Goal: Information Seeking & Learning: Learn about a topic

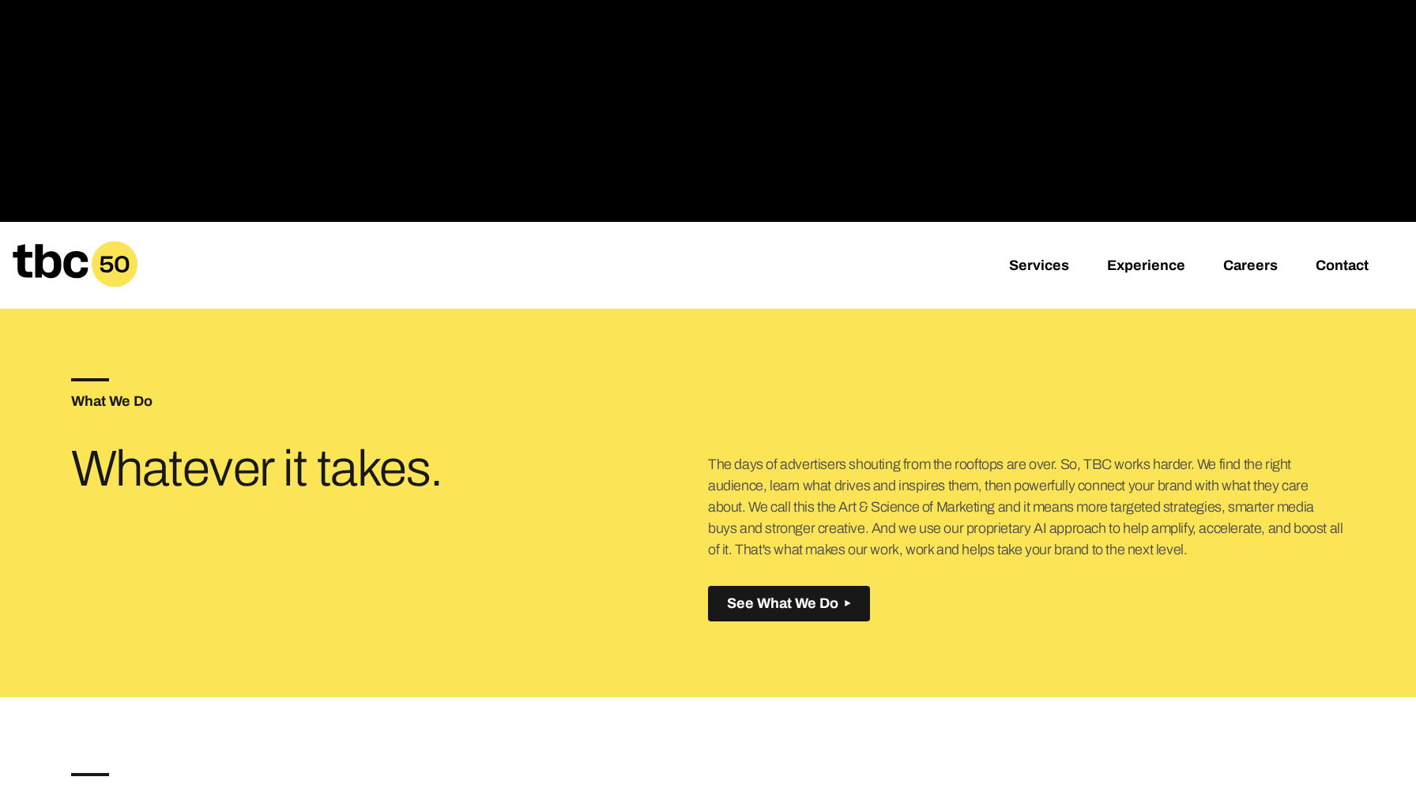
scroll to position [505, 0]
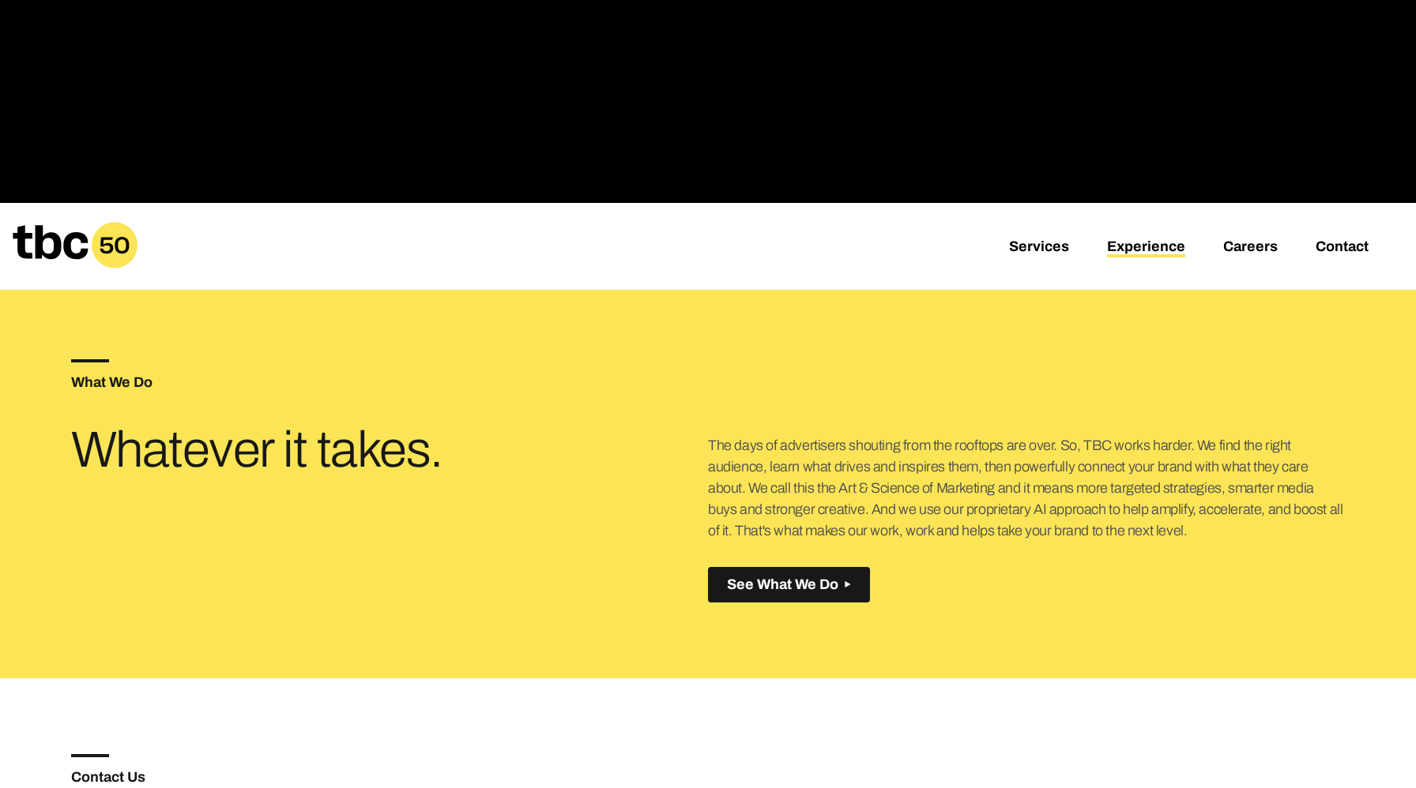
click at [1134, 242] on link "Experience" at bounding box center [1146, 248] width 78 height 19
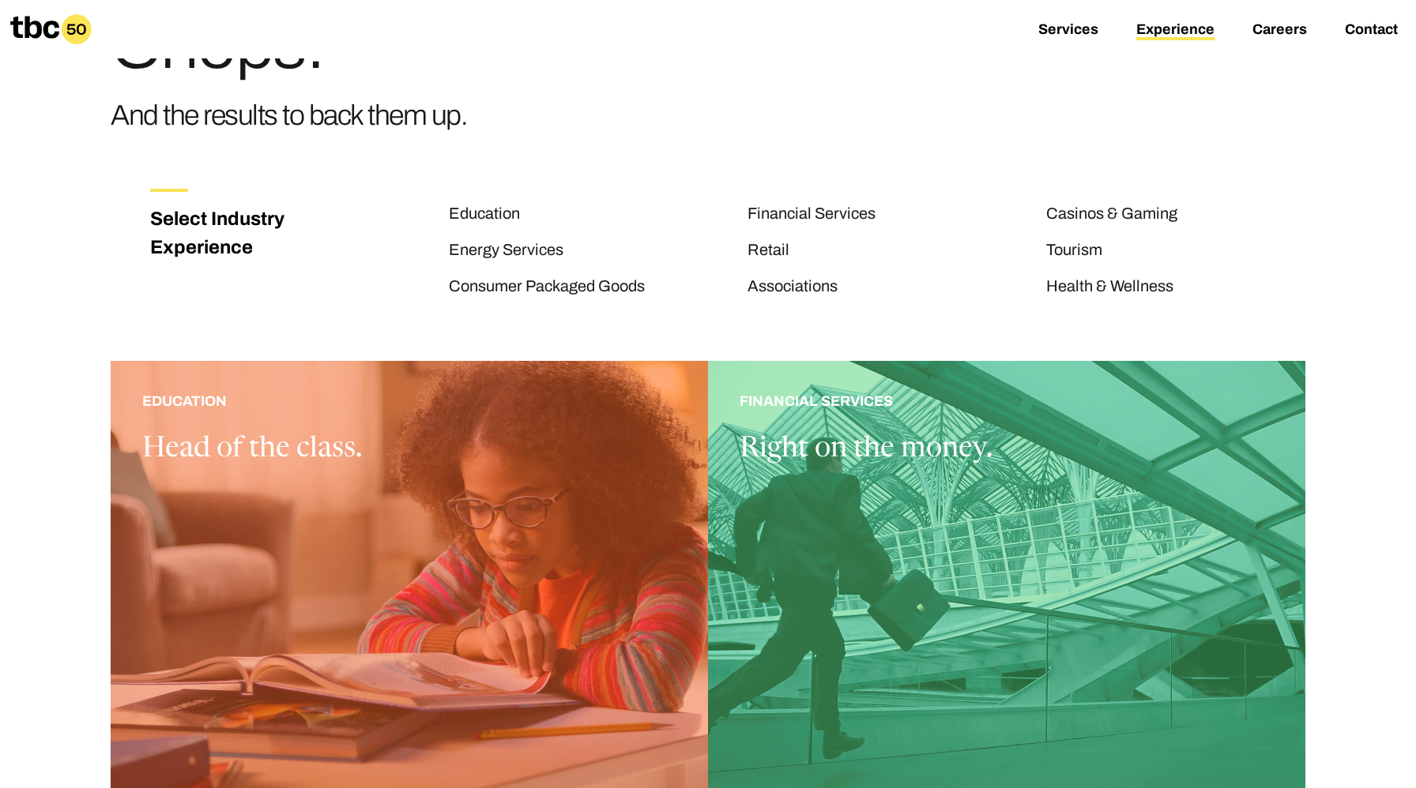
scroll to position [118, 0]
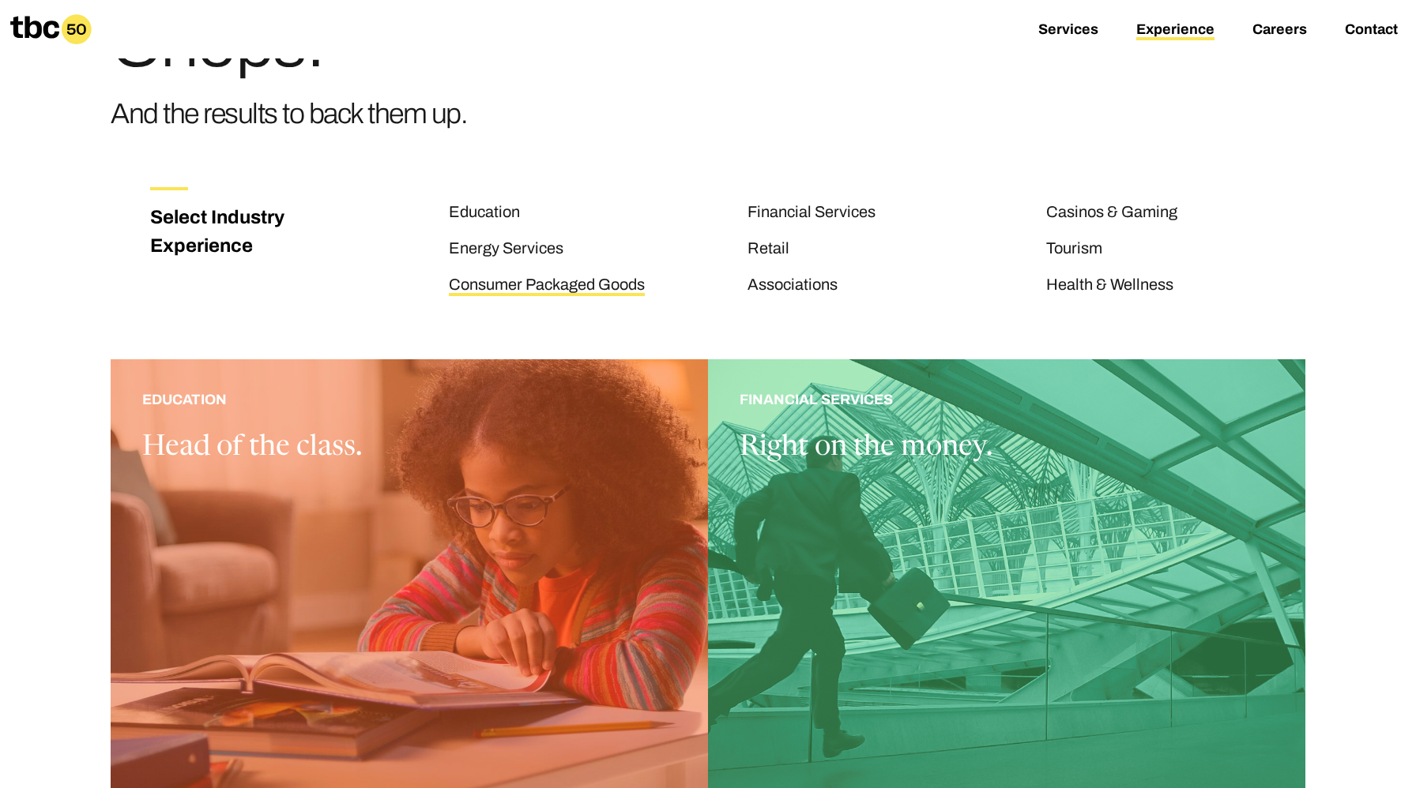
click at [561, 284] on link "Consumer Packaged Goods" at bounding box center [547, 286] width 196 height 21
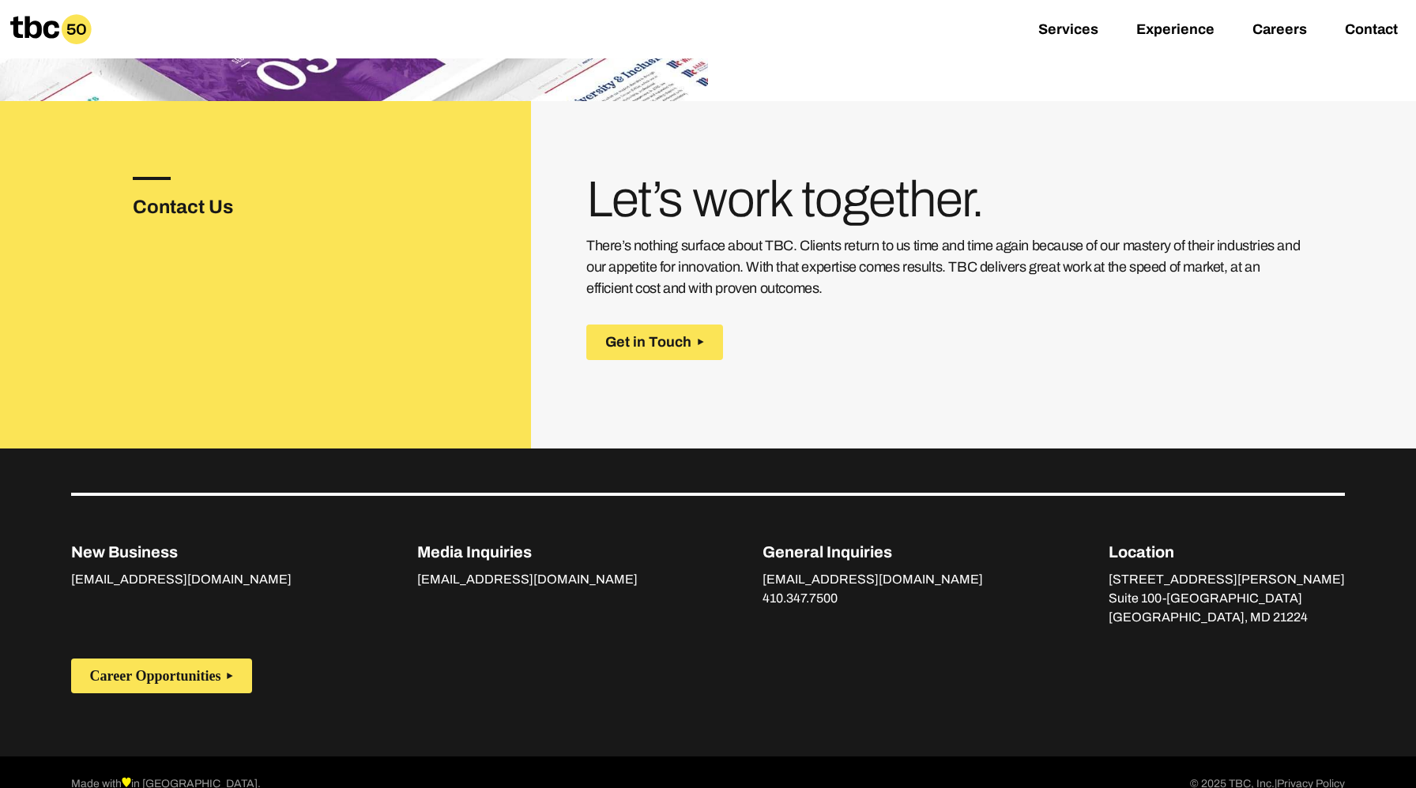
scroll to position [2210, 0]
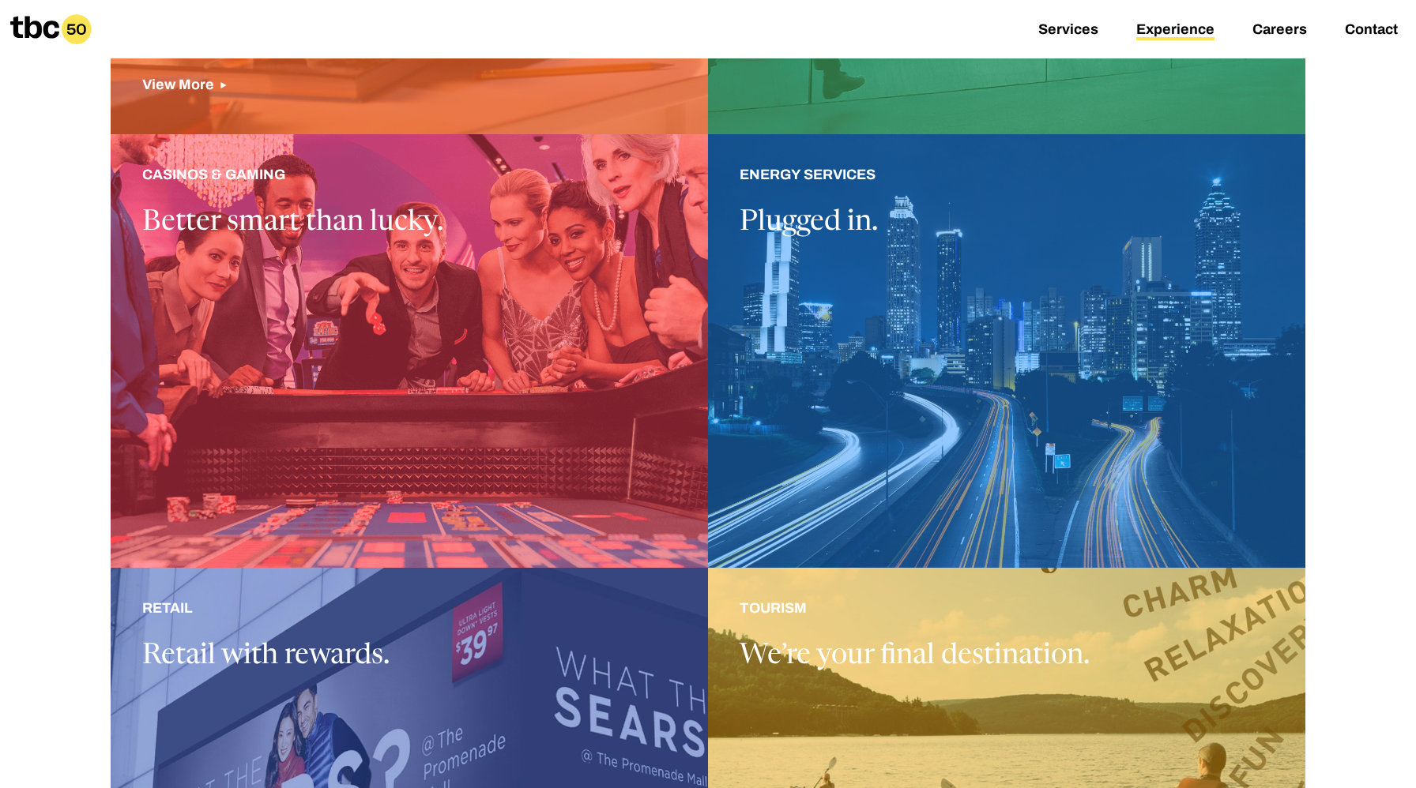
scroll to position [782, 0]
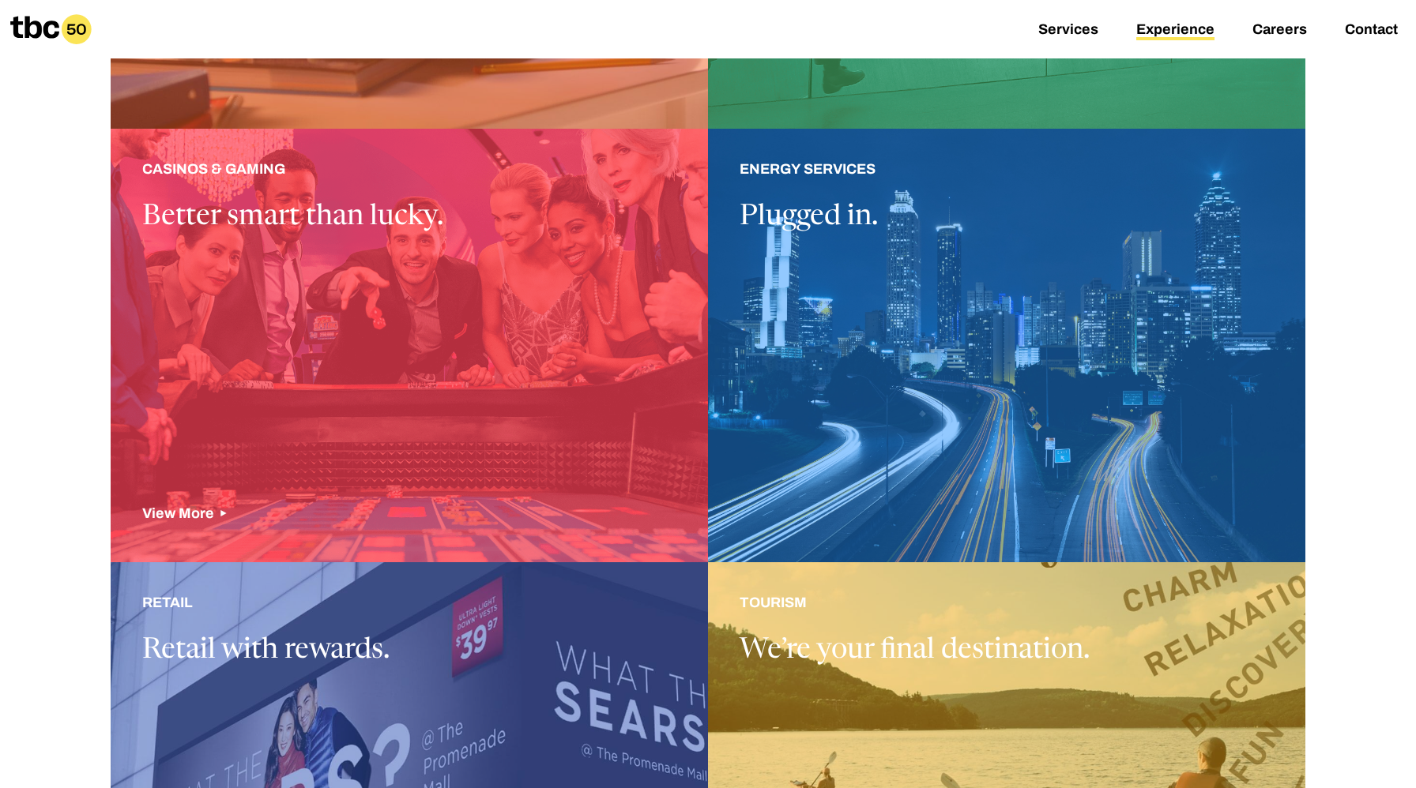
click at [194, 506] on div at bounding box center [409, 346] width 597 height 434
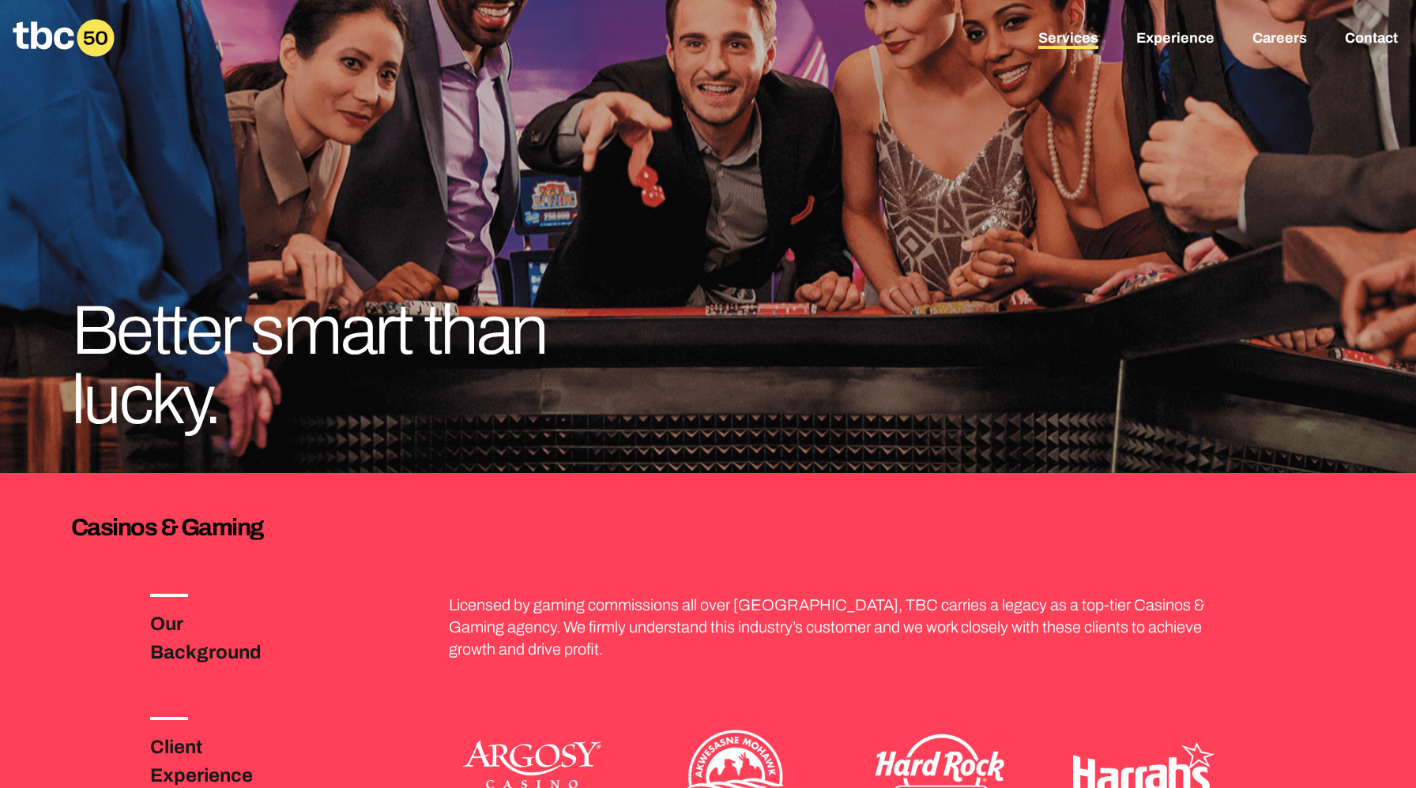
click at [1078, 40] on link "Services" at bounding box center [1068, 39] width 60 height 19
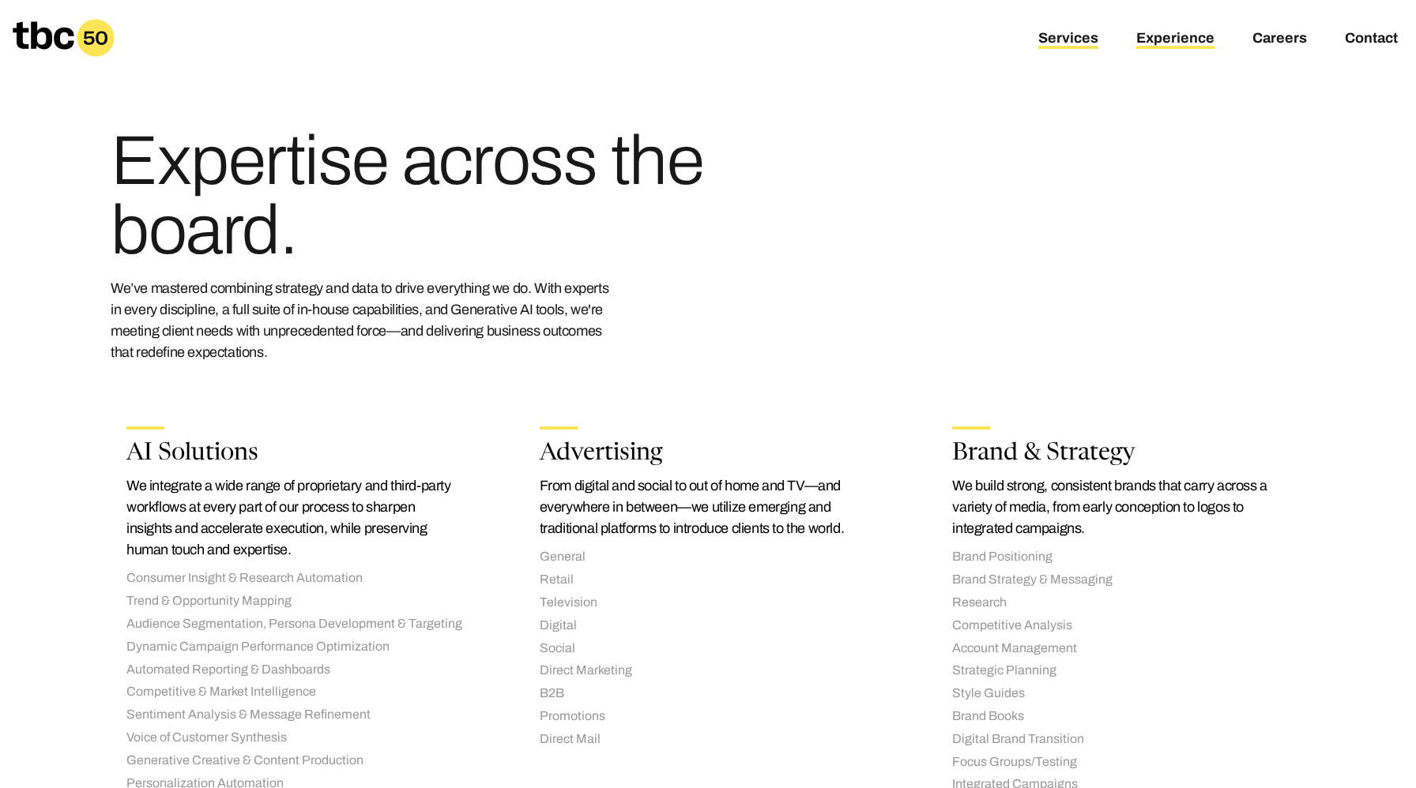
click at [1149, 35] on link "Experience" at bounding box center [1175, 39] width 78 height 19
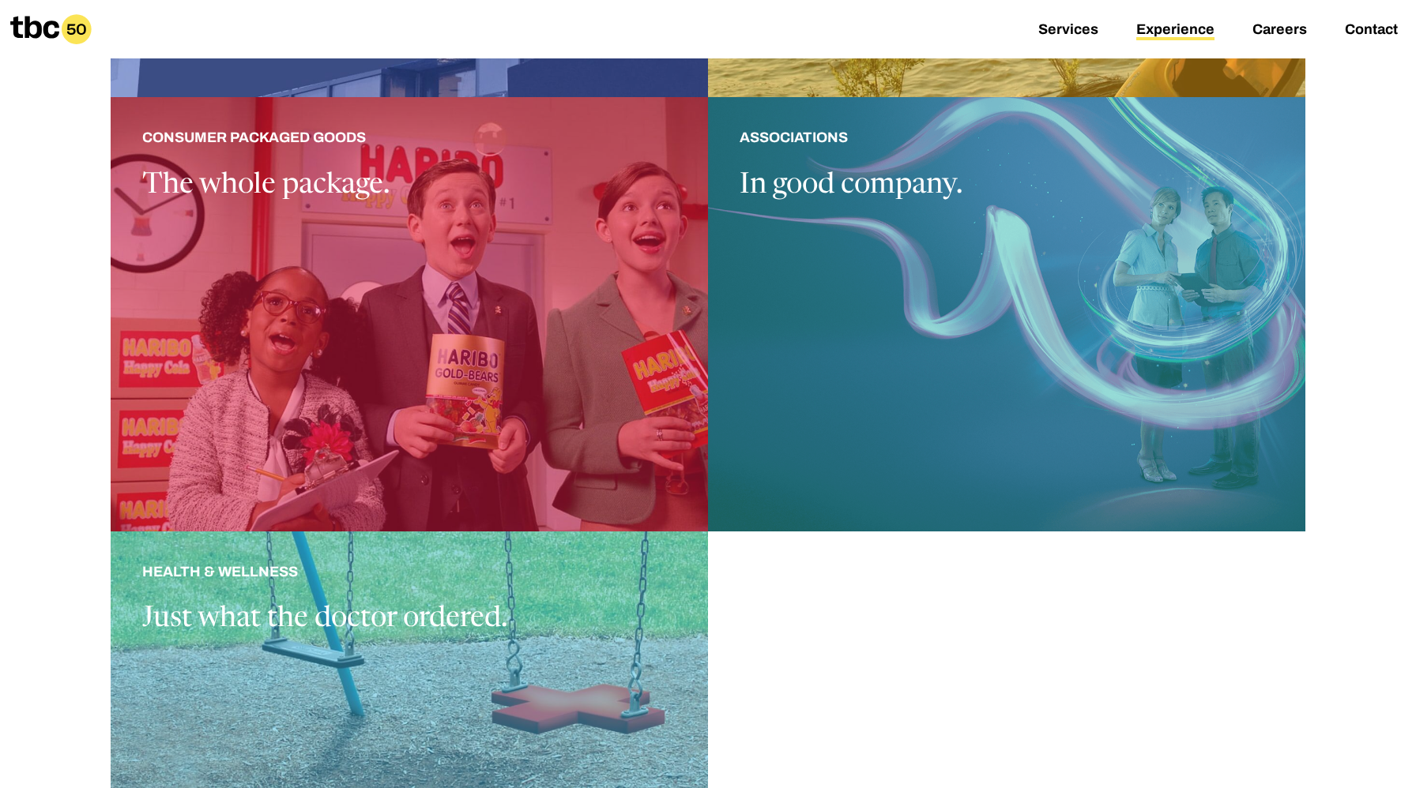
scroll to position [1683, 0]
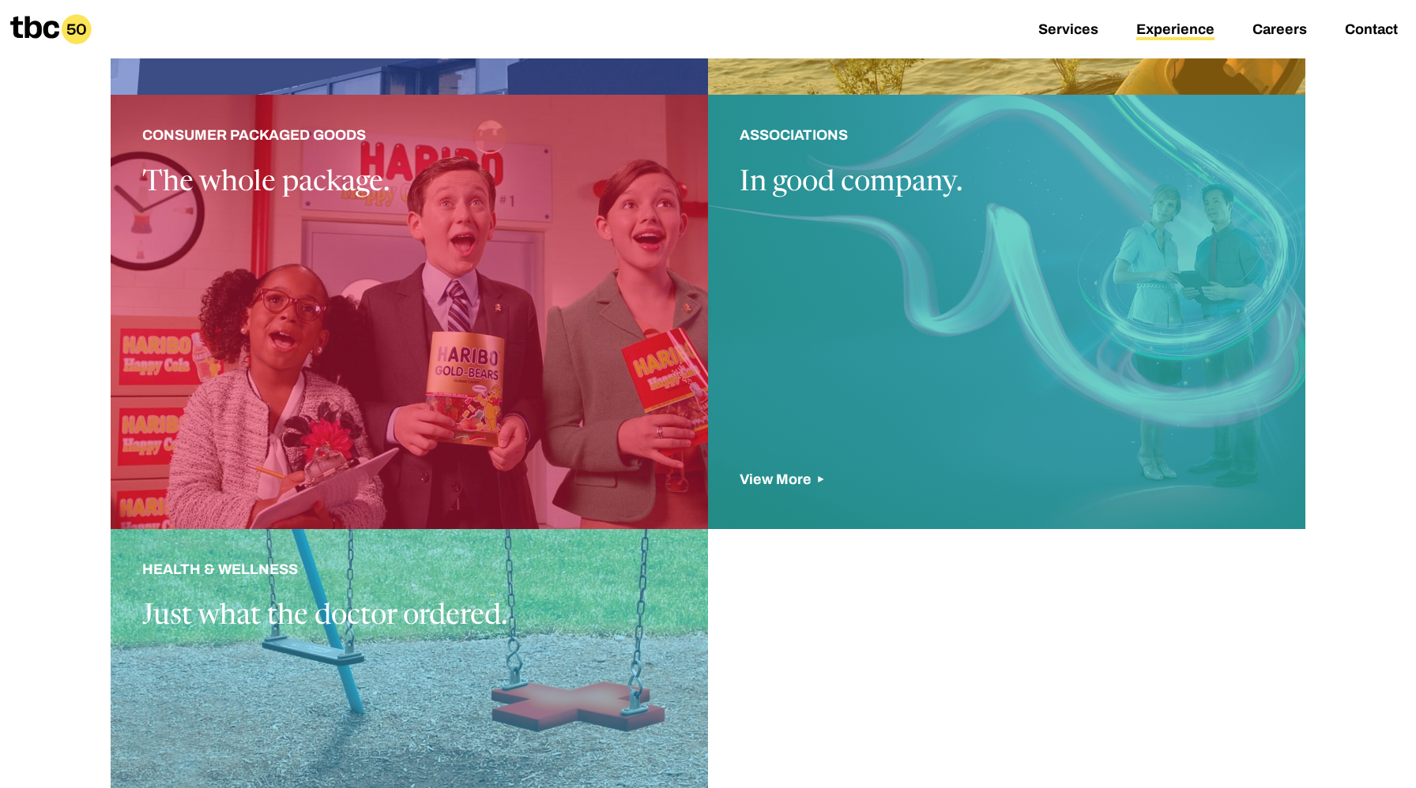
click at [833, 143] on div at bounding box center [1006, 312] width 597 height 434
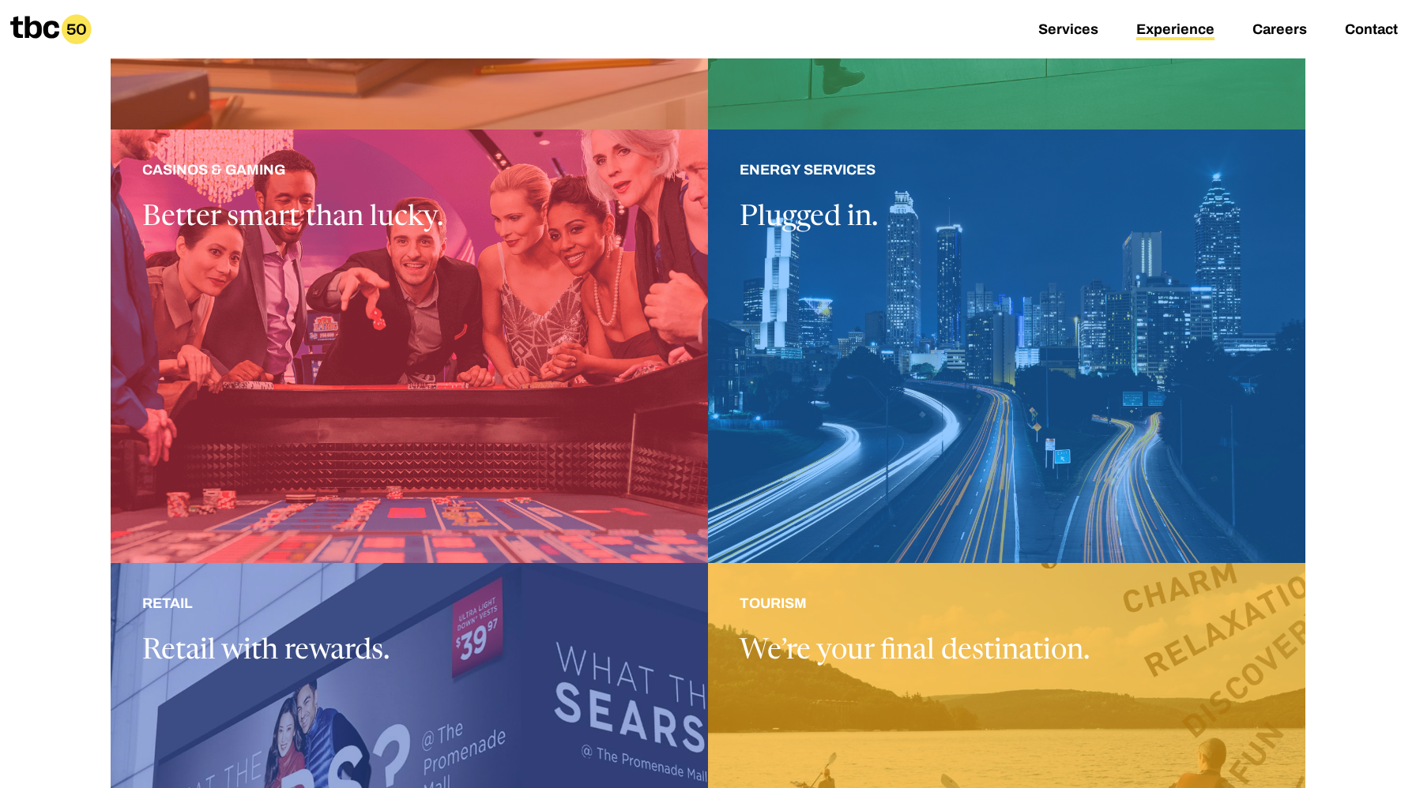
scroll to position [769, 0]
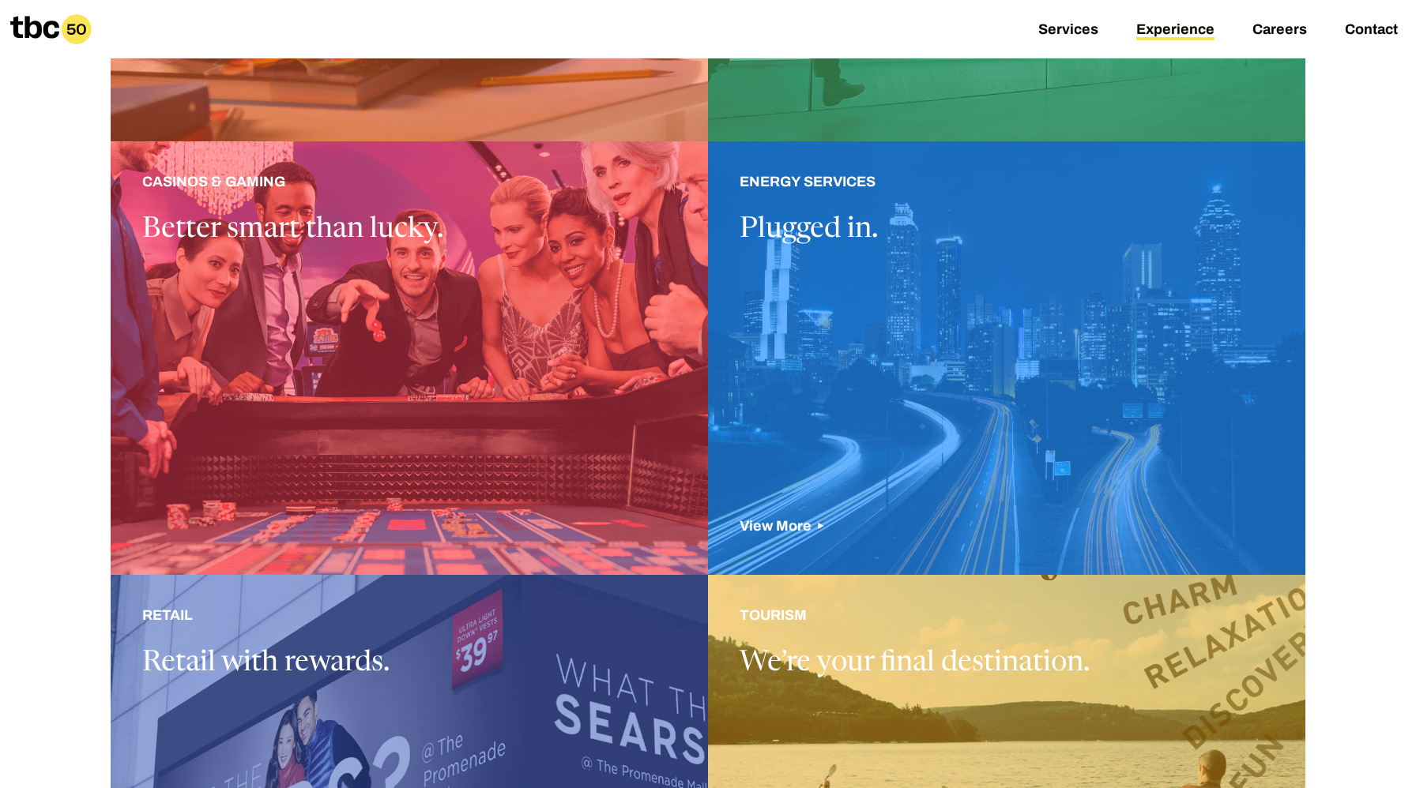
click at [814, 229] on div at bounding box center [1006, 358] width 597 height 434
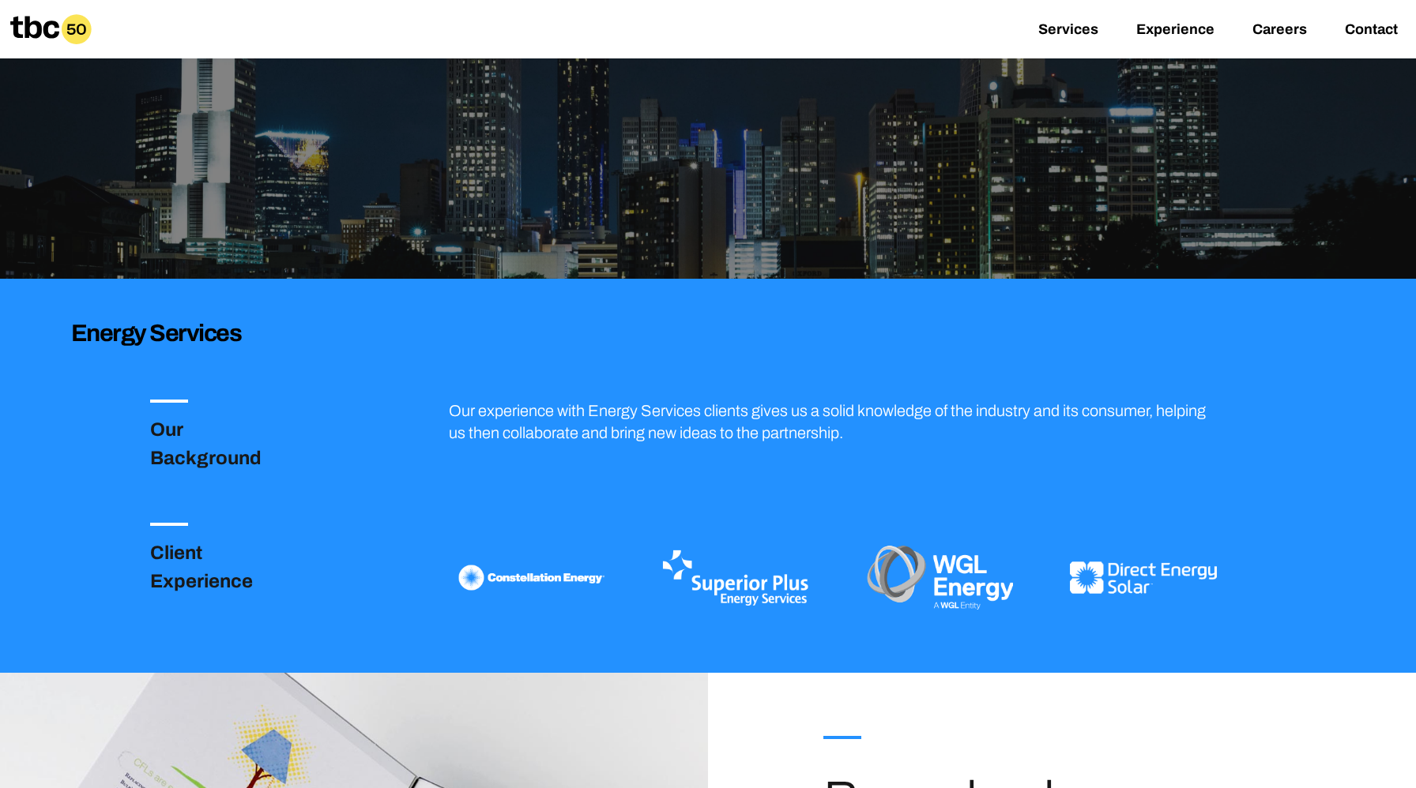
scroll to position [198, 0]
